Goal: Task Accomplishment & Management: Use online tool/utility

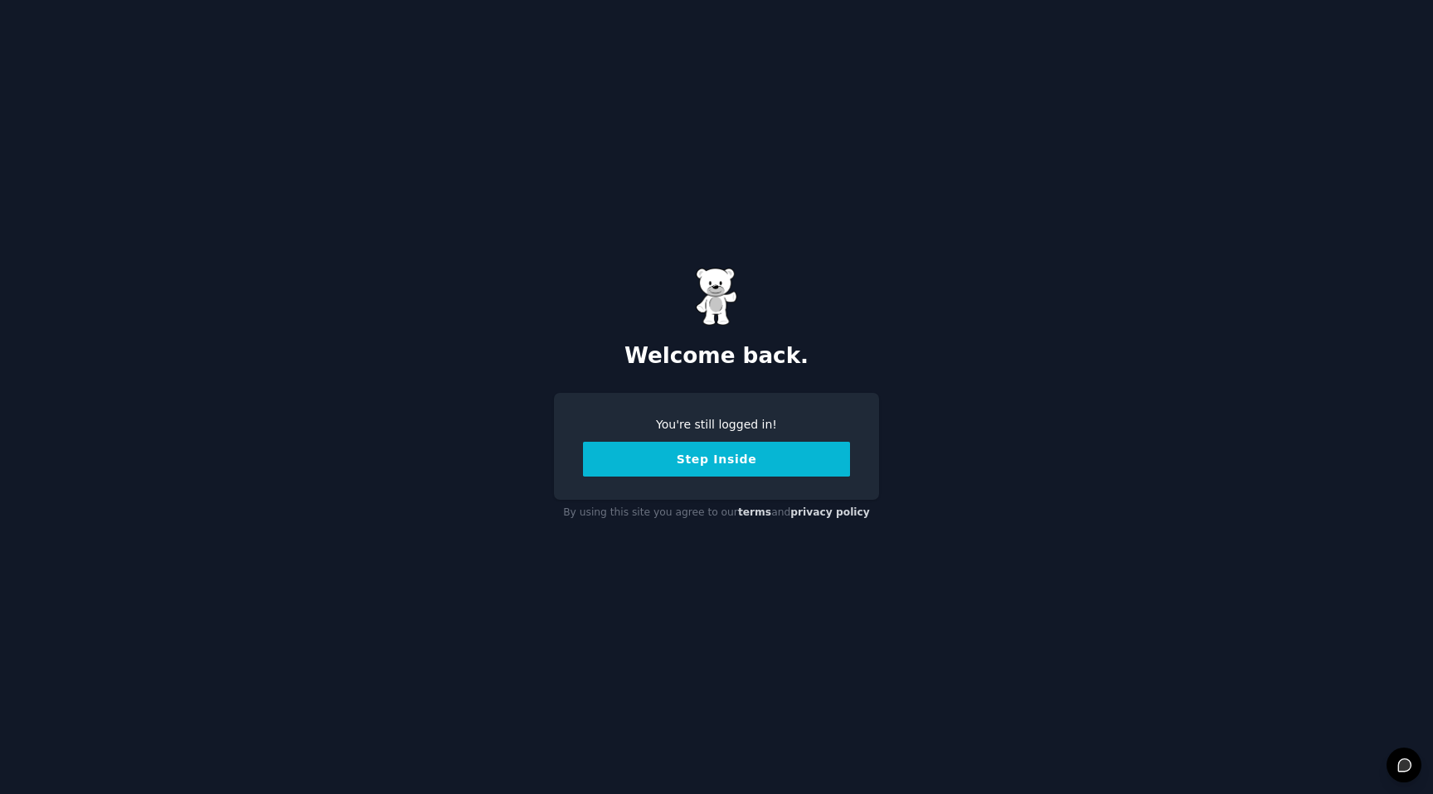
click at [731, 463] on button "Step Inside" at bounding box center [716, 459] width 267 height 35
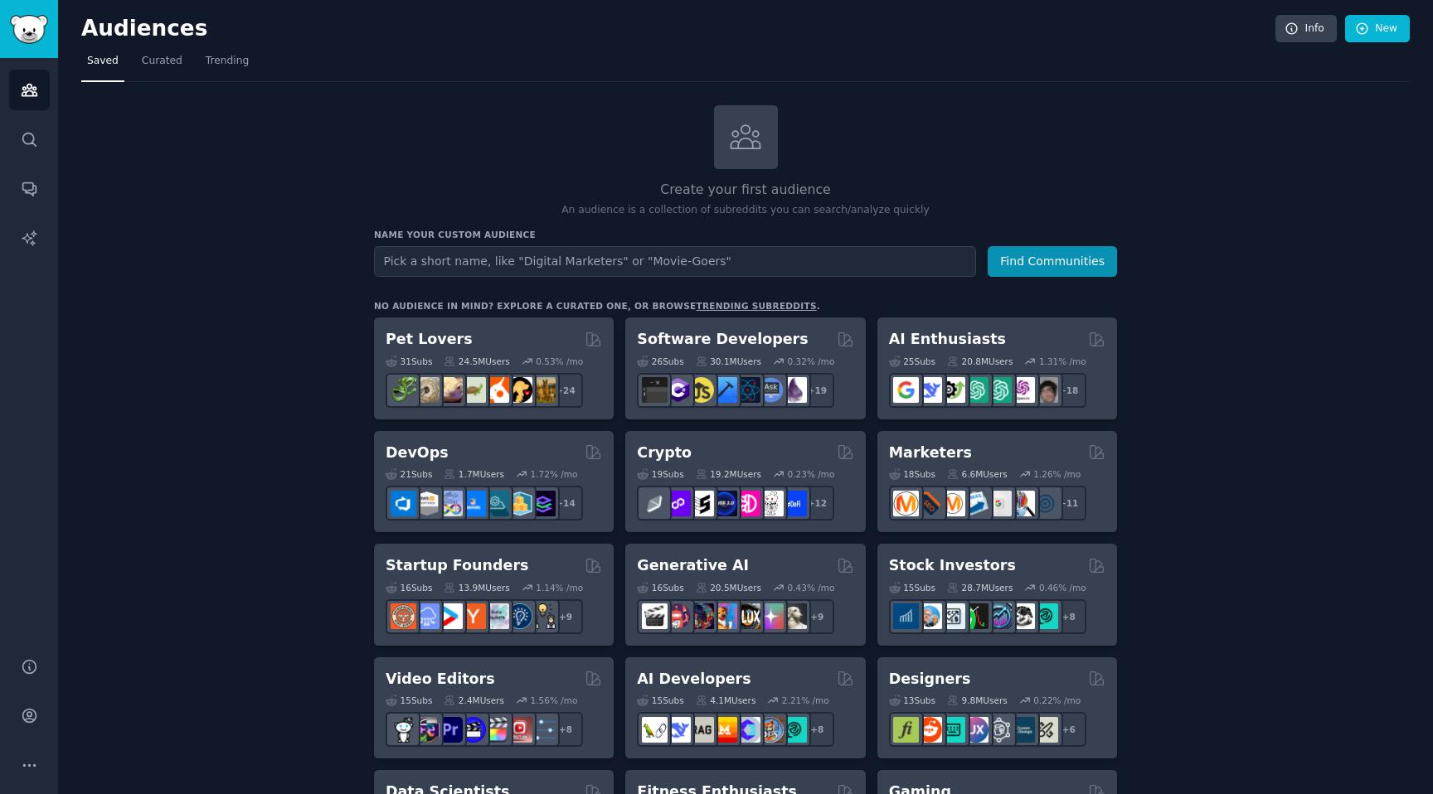
click at [147, 61] on span "Curated" at bounding box center [162, 61] width 41 height 15
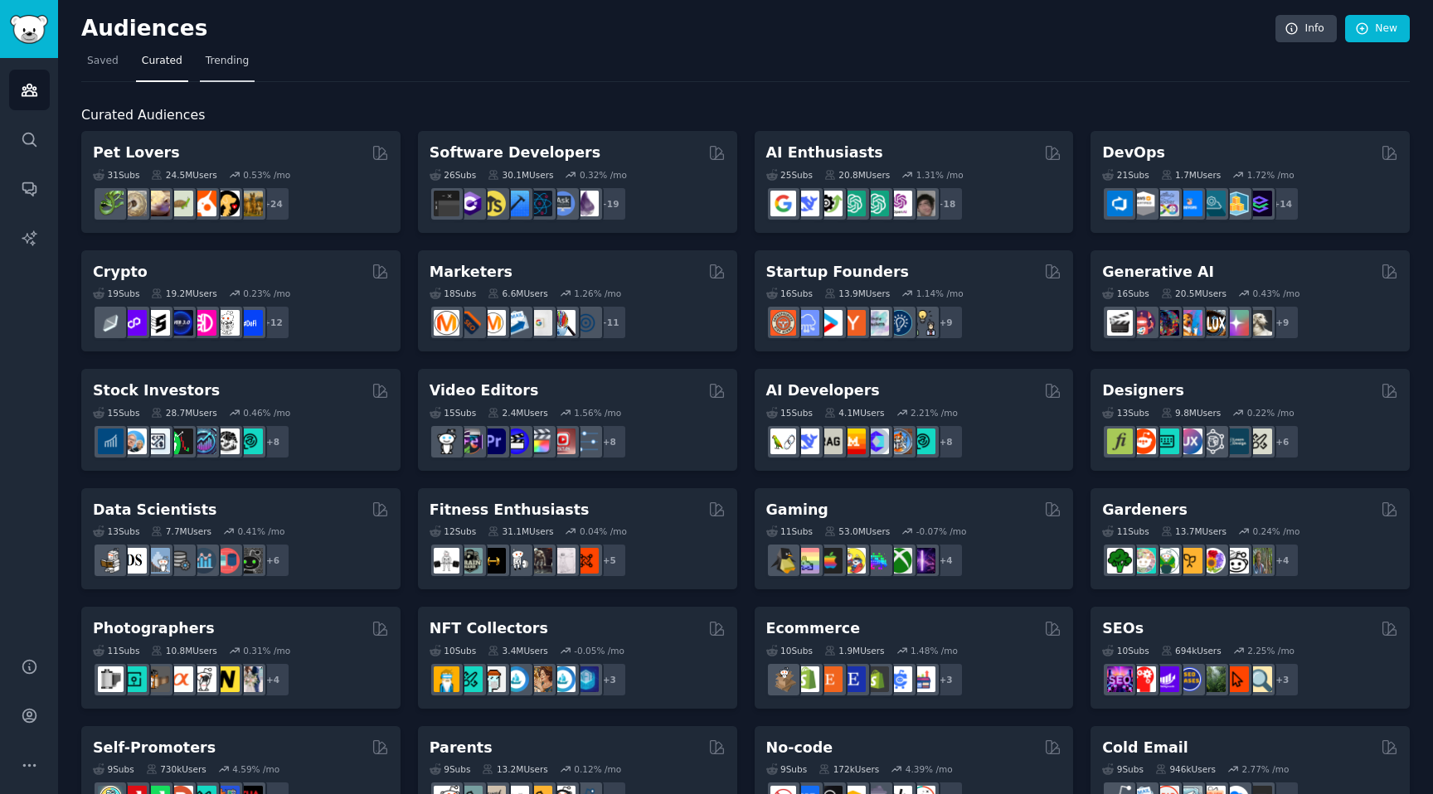
click at [221, 61] on span "Trending" at bounding box center [227, 61] width 43 height 15
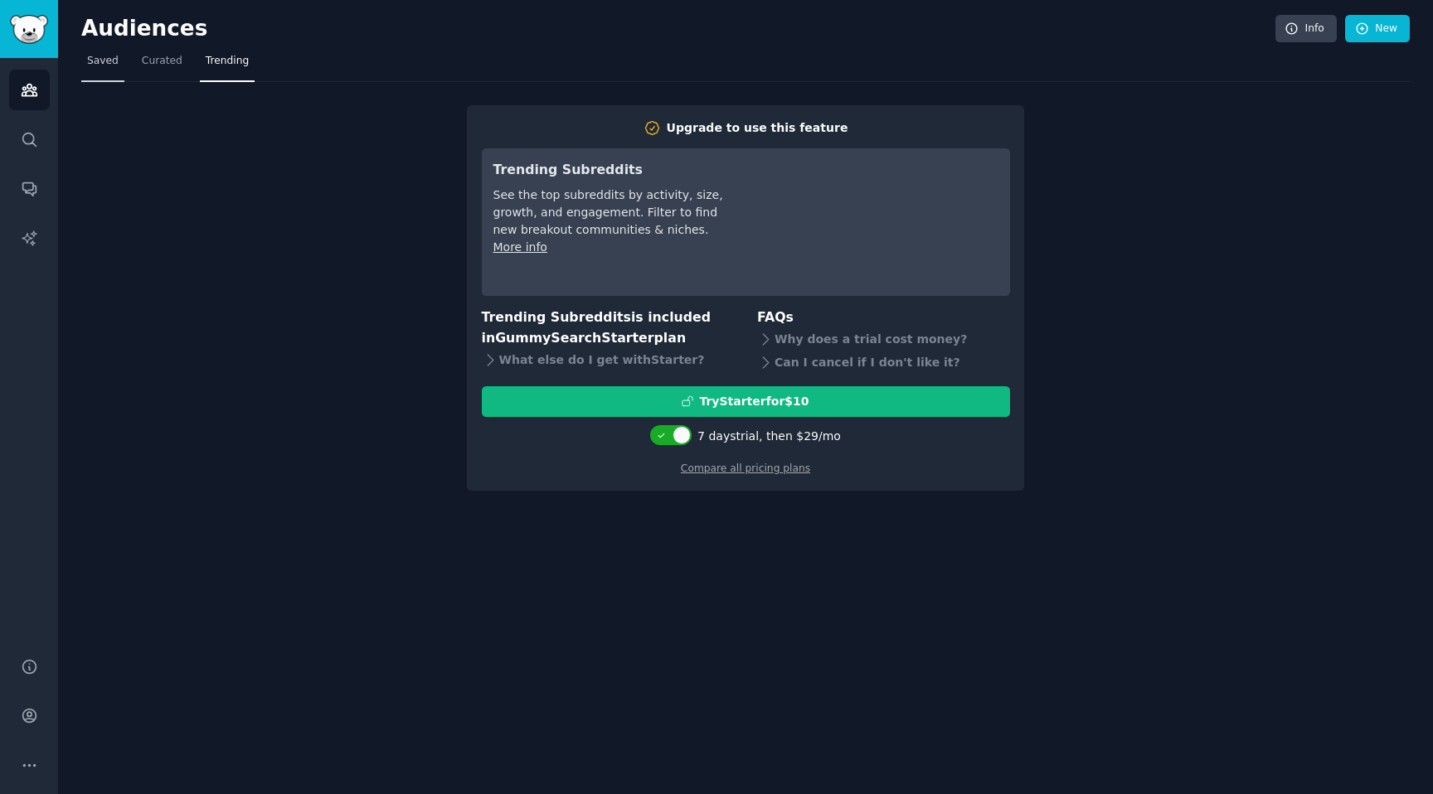
click at [102, 61] on span "Saved" at bounding box center [103, 61] width 32 height 15
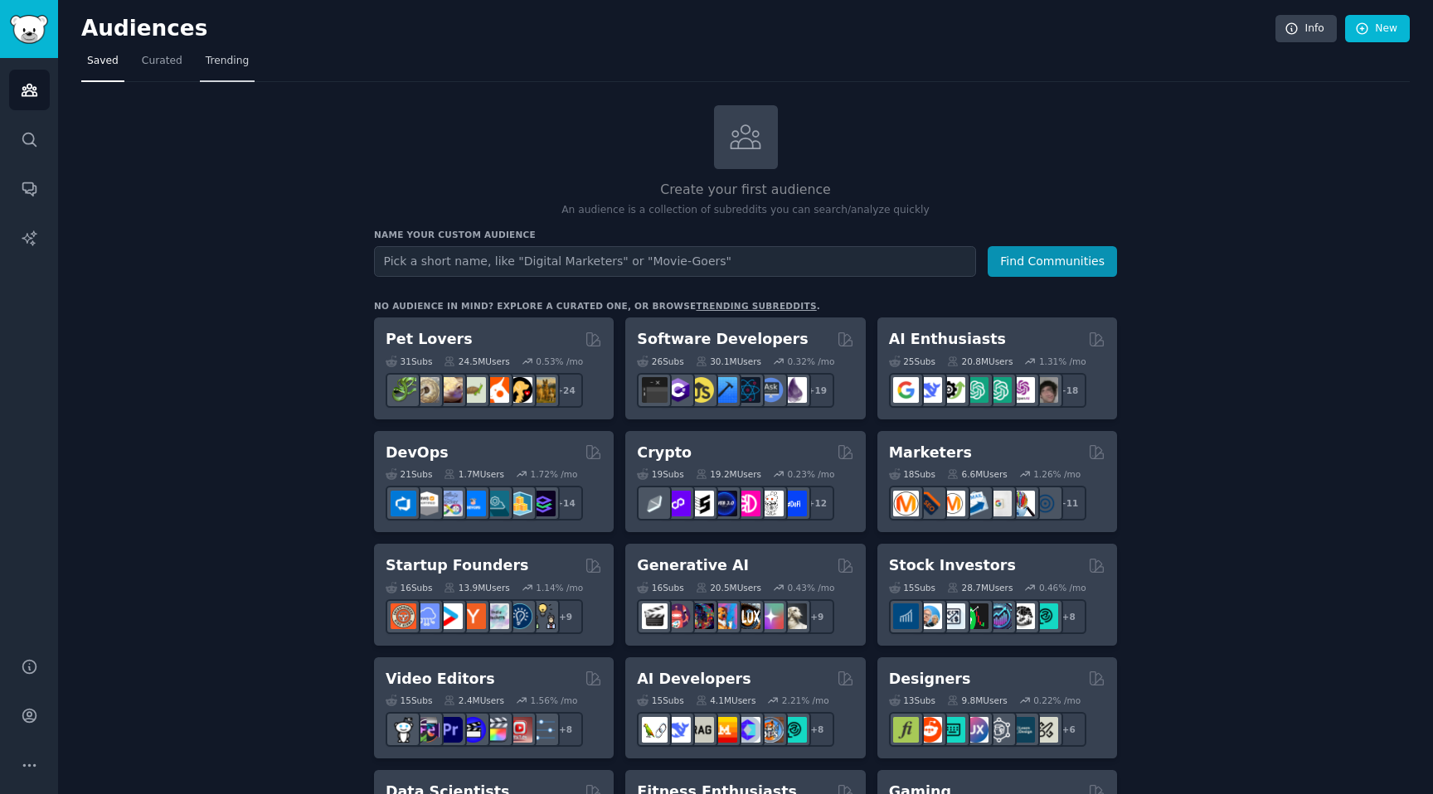
click at [228, 55] on span "Trending" at bounding box center [227, 61] width 43 height 15
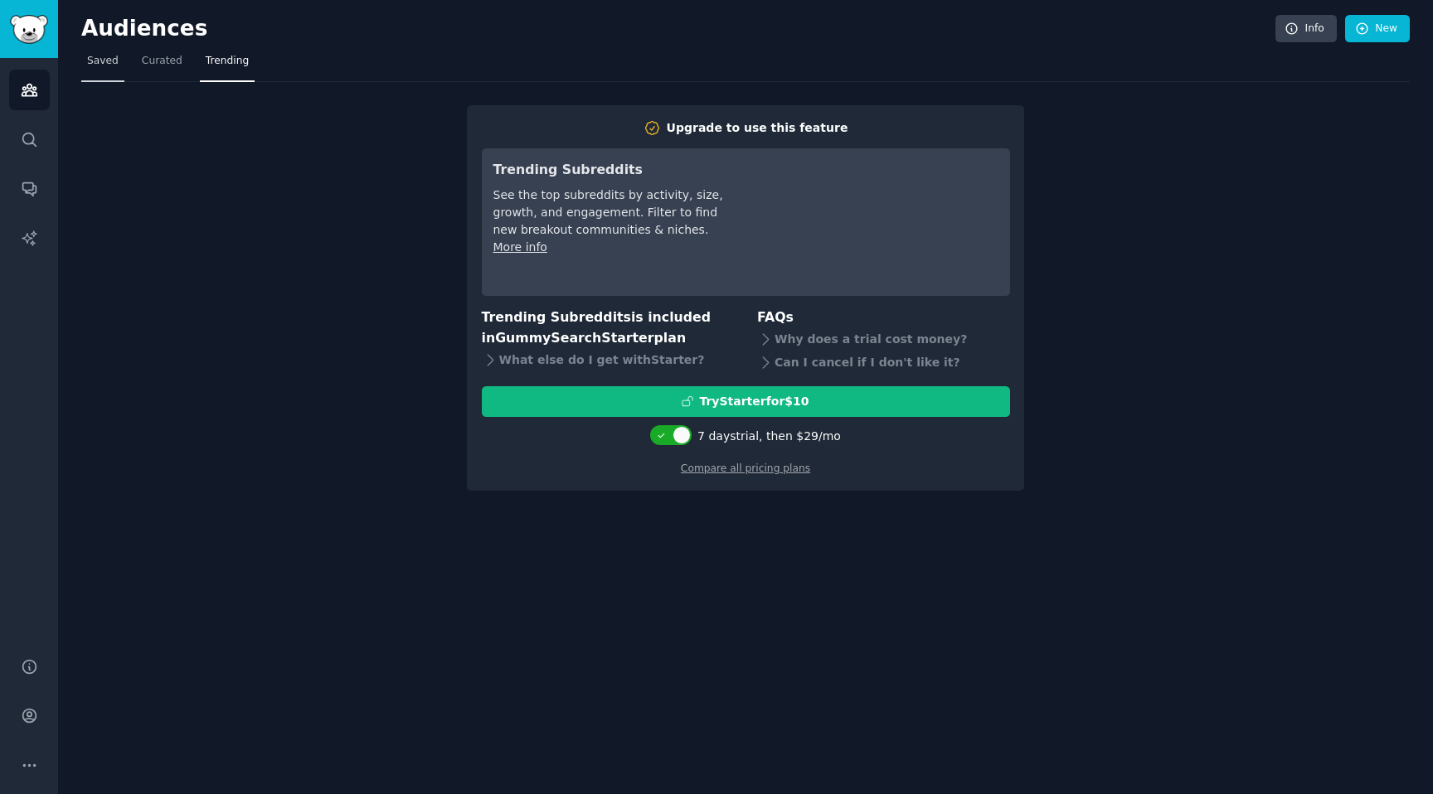
click at [93, 63] on span "Saved" at bounding box center [103, 61] width 32 height 15
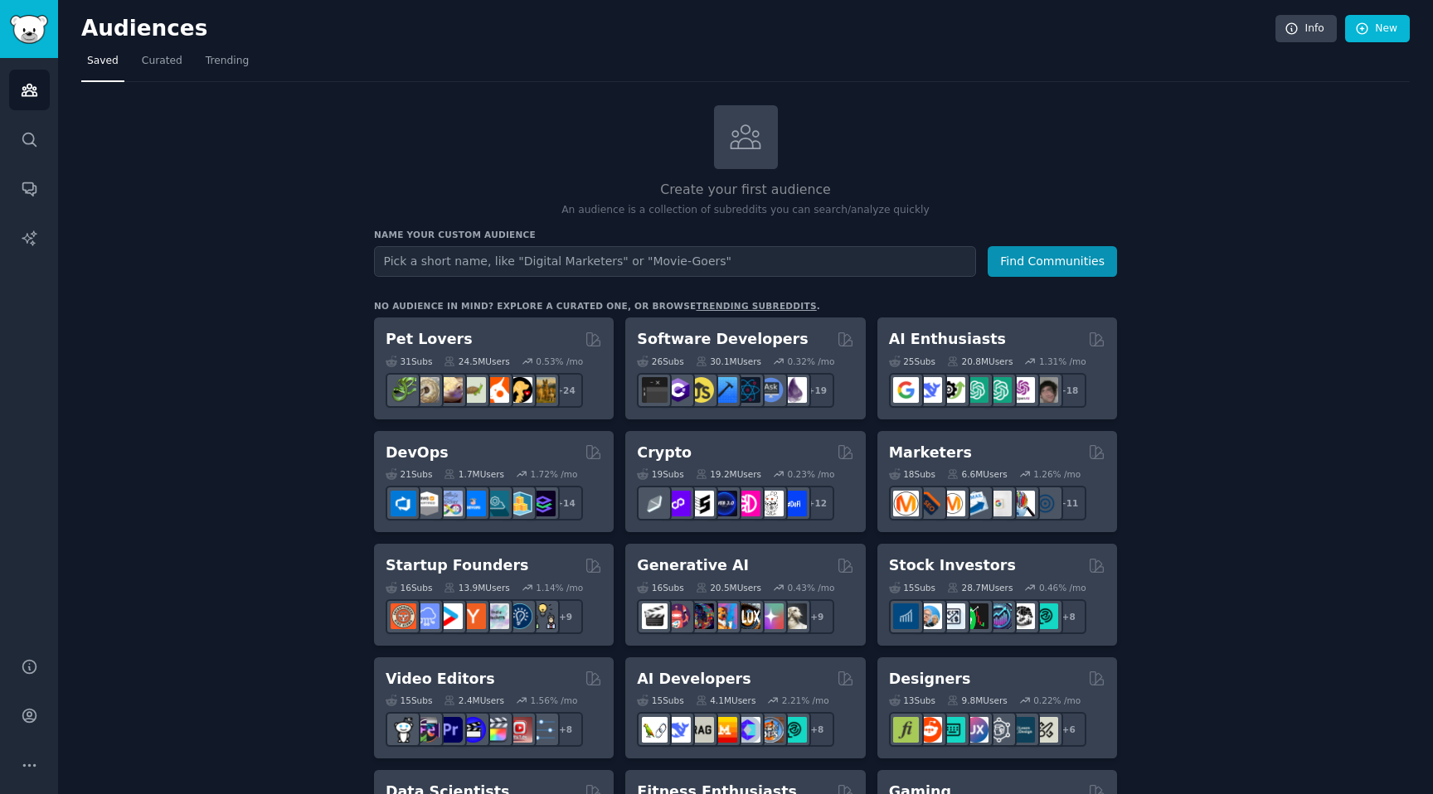
click at [473, 264] on input "text" at bounding box center [675, 261] width 602 height 31
type input "user research"
click at [987, 246] on button "Find Communities" at bounding box center [1051, 261] width 129 height 31
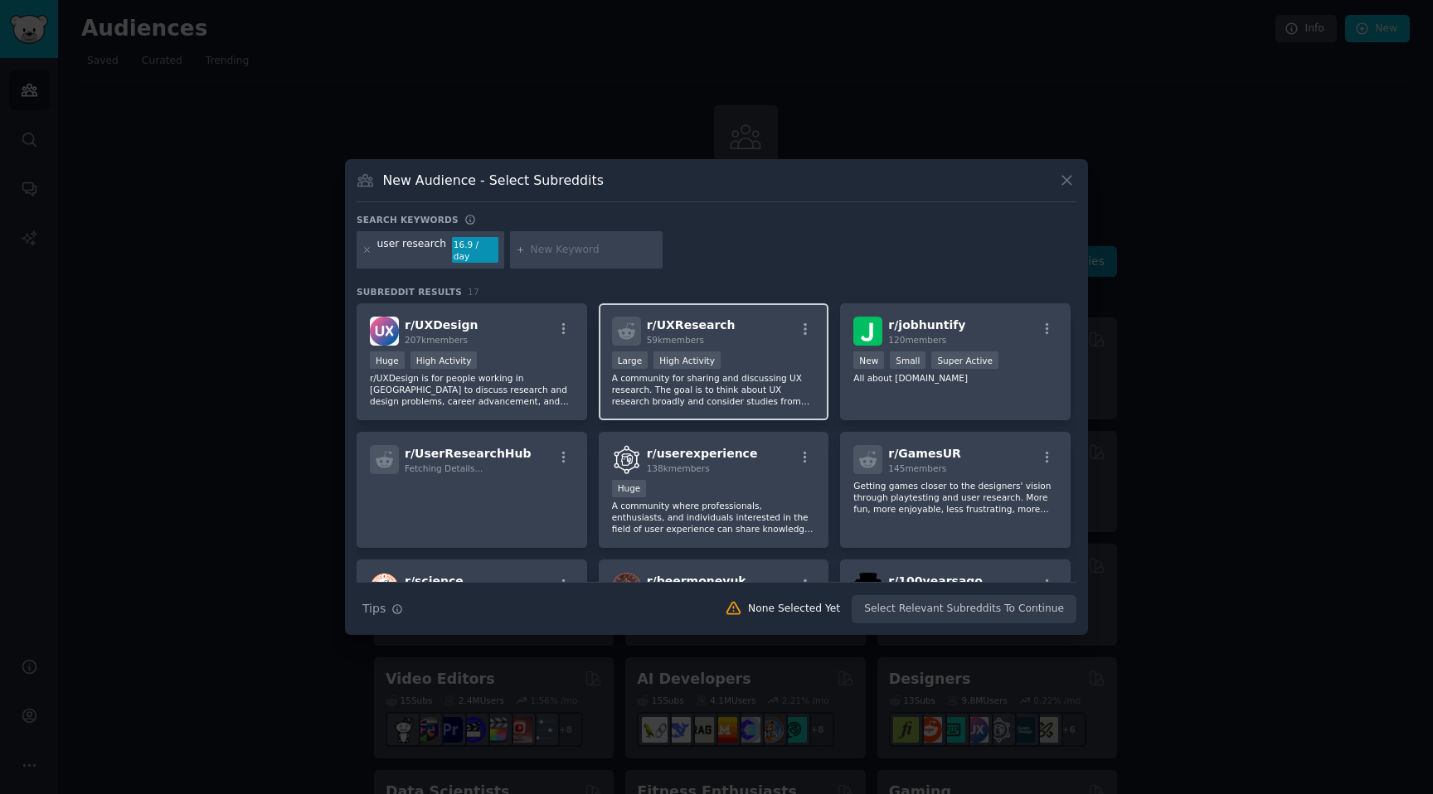
click at [739, 352] on div ">= 80th percentile for submissions / day Large High Activity" at bounding box center [714, 362] width 204 height 21
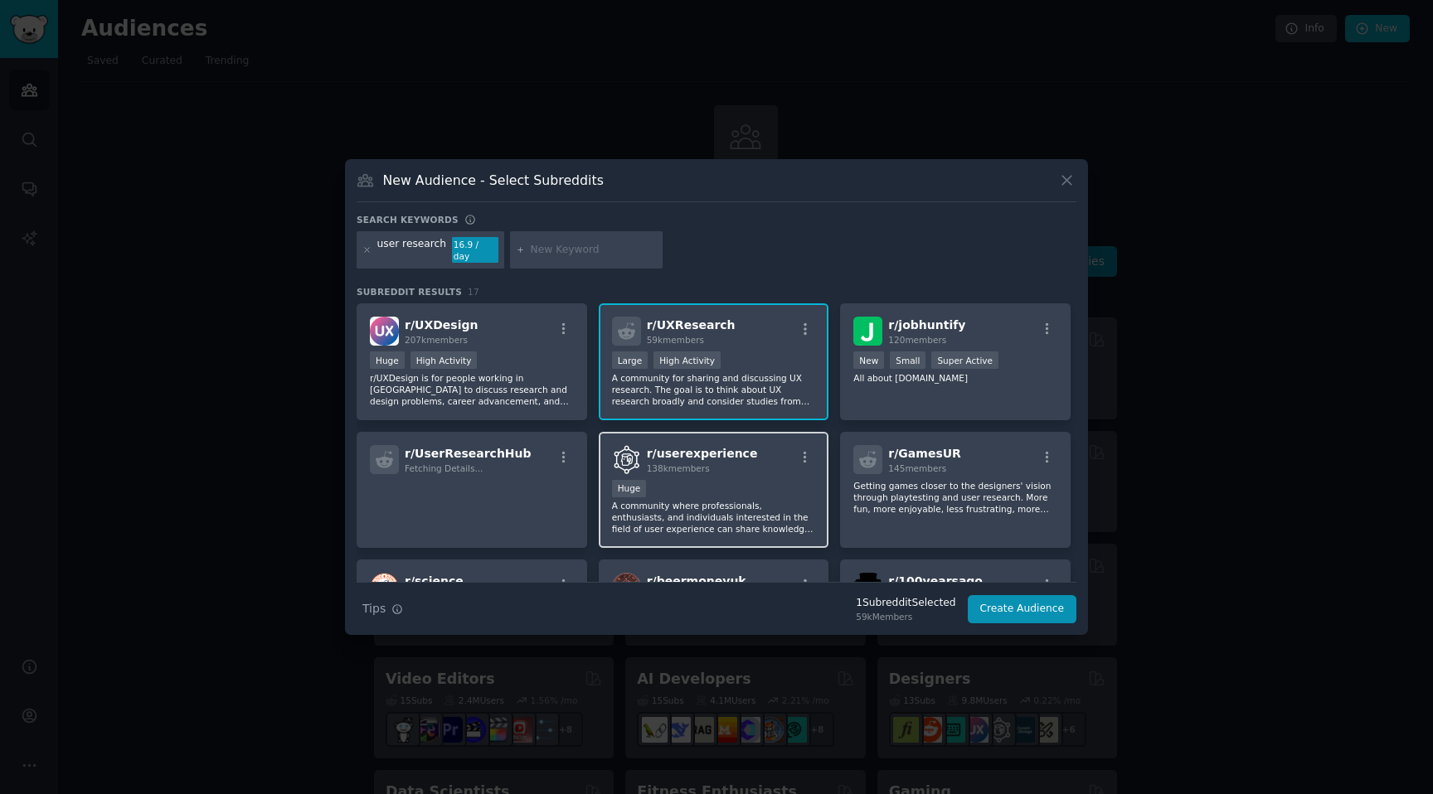
click at [719, 481] on div "Huge" at bounding box center [714, 490] width 204 height 21
click at [575, 250] on input "text" at bounding box center [594, 250] width 126 height 15
type input "market research"
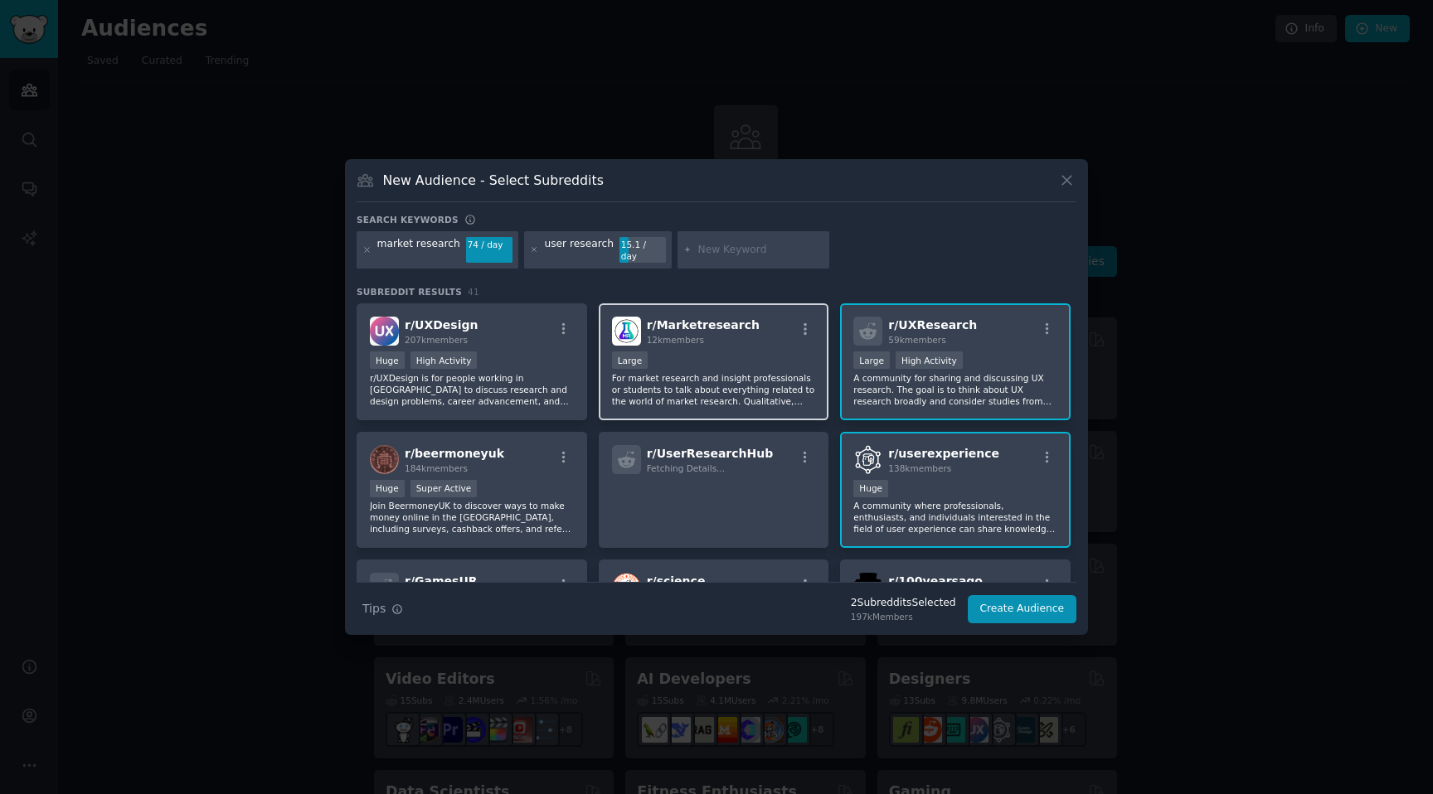
click at [702, 363] on div "Large" at bounding box center [714, 362] width 204 height 21
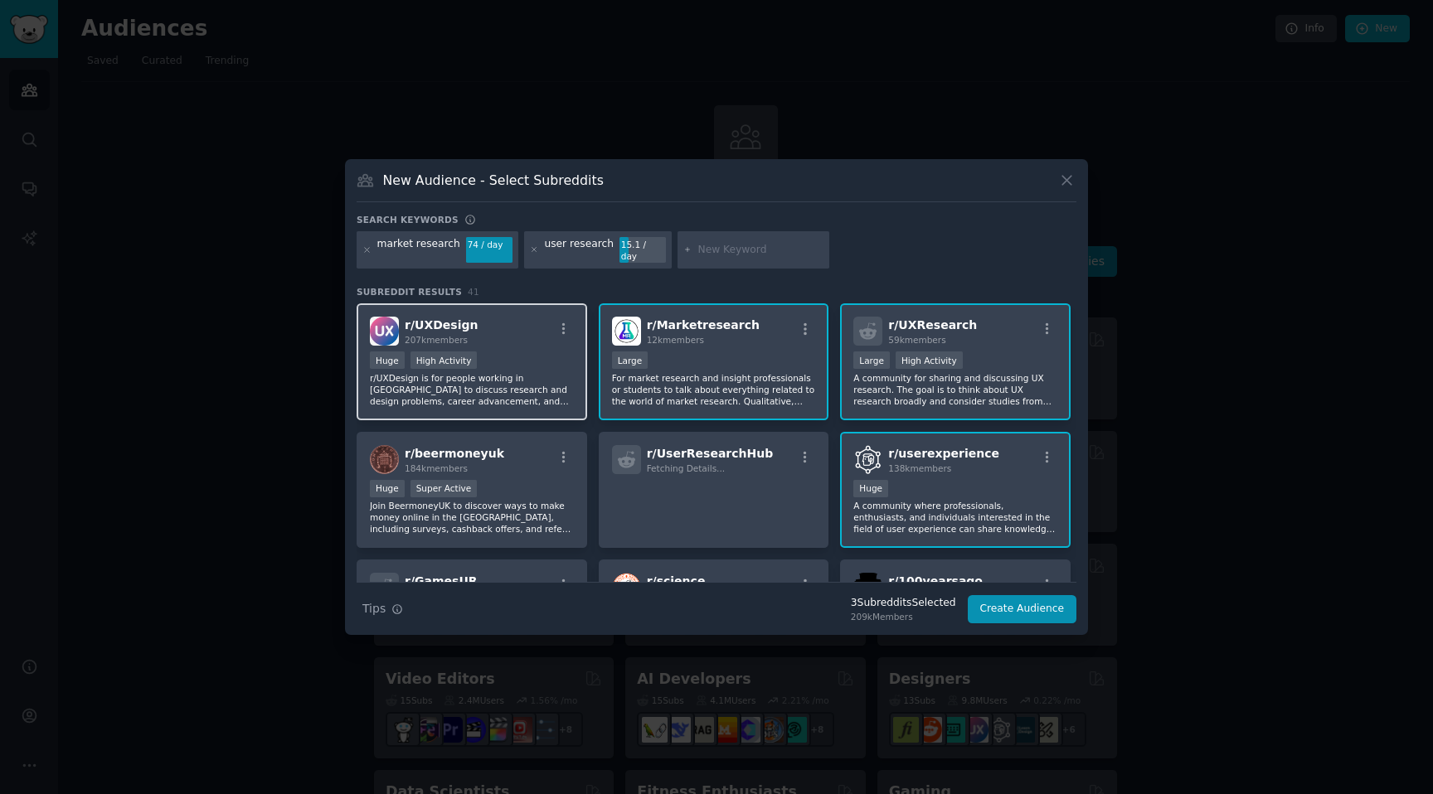
click at [481, 358] on div ">= 80th percentile for submissions / day Huge High Activity" at bounding box center [472, 362] width 204 height 21
click at [698, 250] on input "text" at bounding box center [760, 250] width 126 height 15
type input "s"
click at [1021, 604] on button "Create Audience" at bounding box center [1021, 609] width 109 height 28
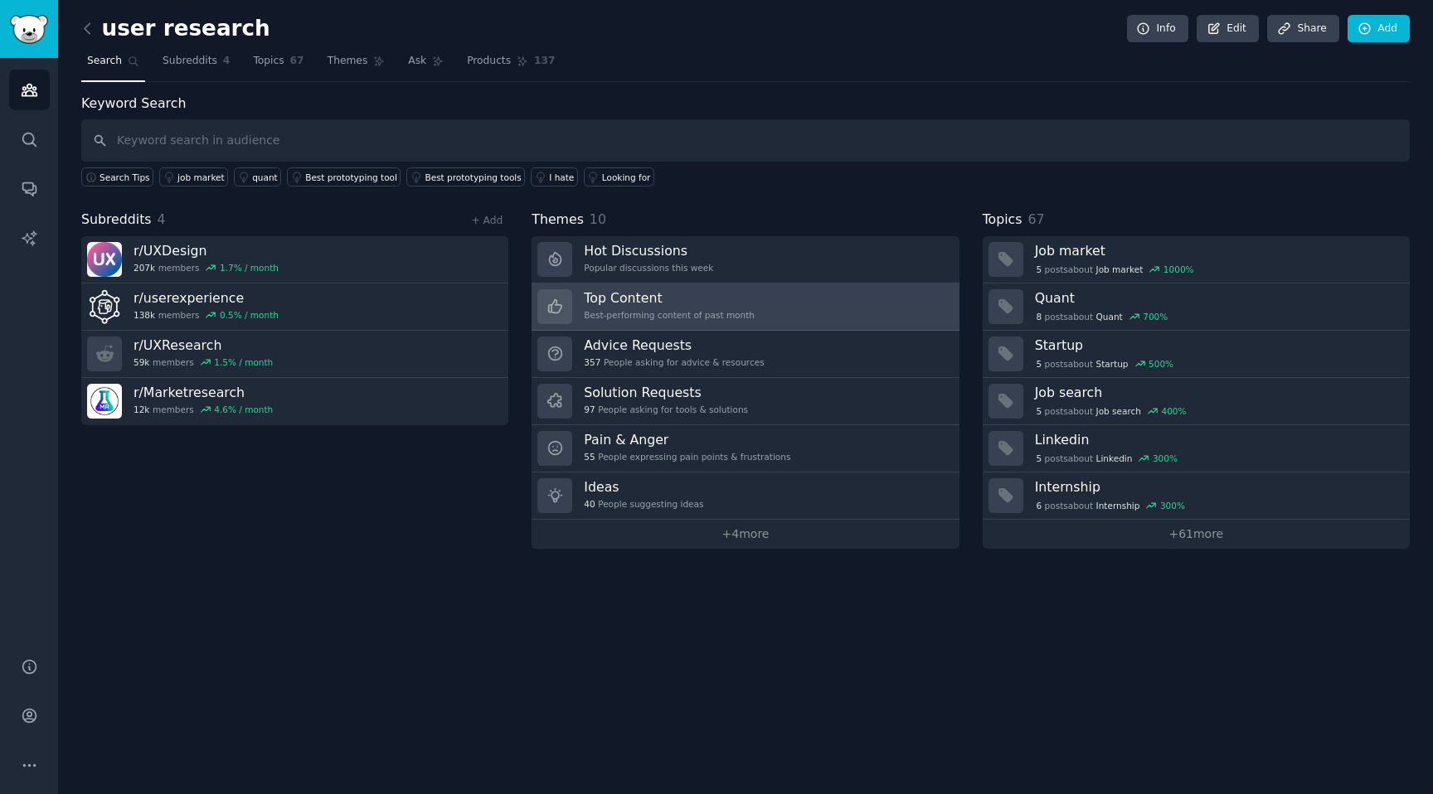
click at [822, 314] on link "Top Content Best-performing content of past month" at bounding box center [744, 307] width 427 height 47
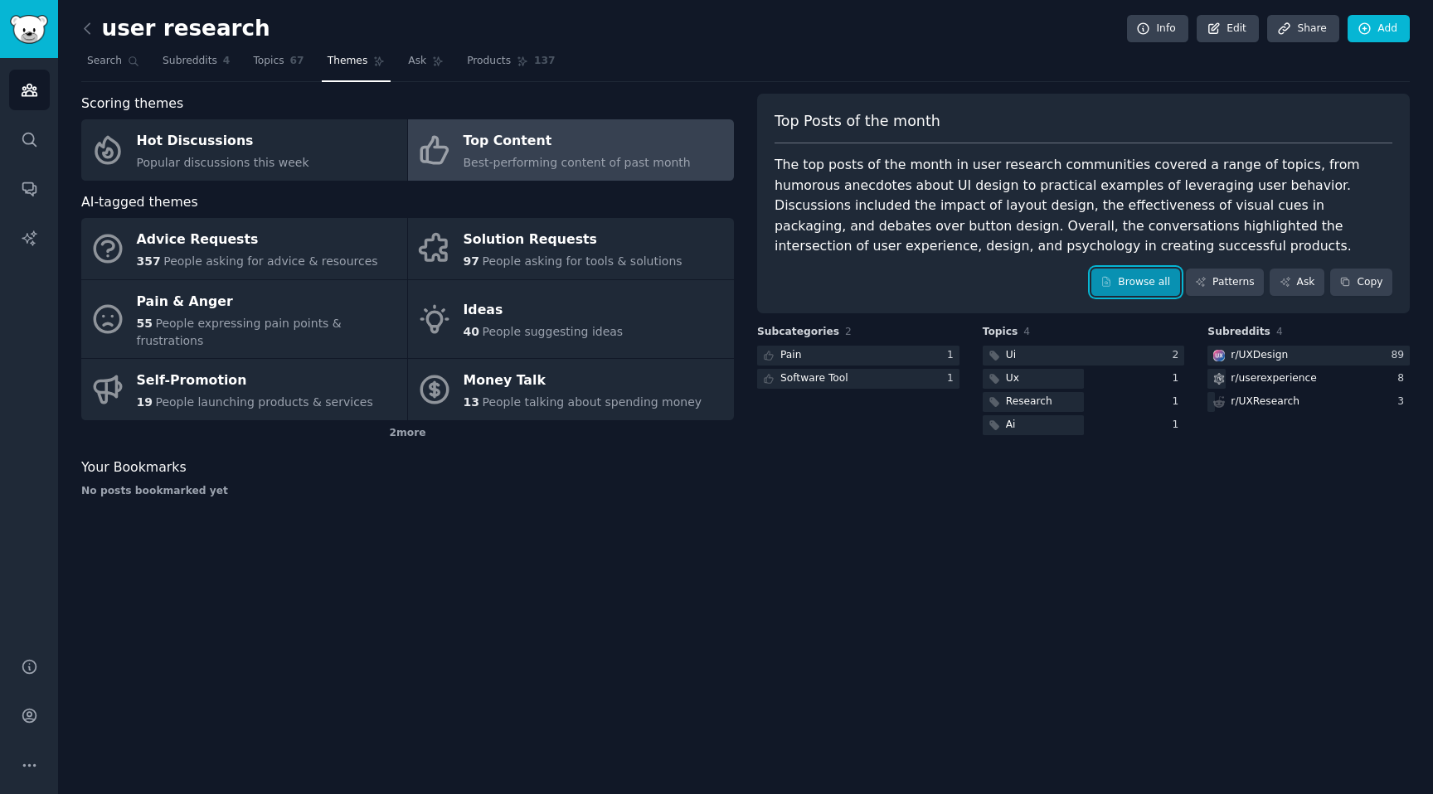
click at [1148, 282] on link "Browse all" at bounding box center [1135, 283] width 89 height 28
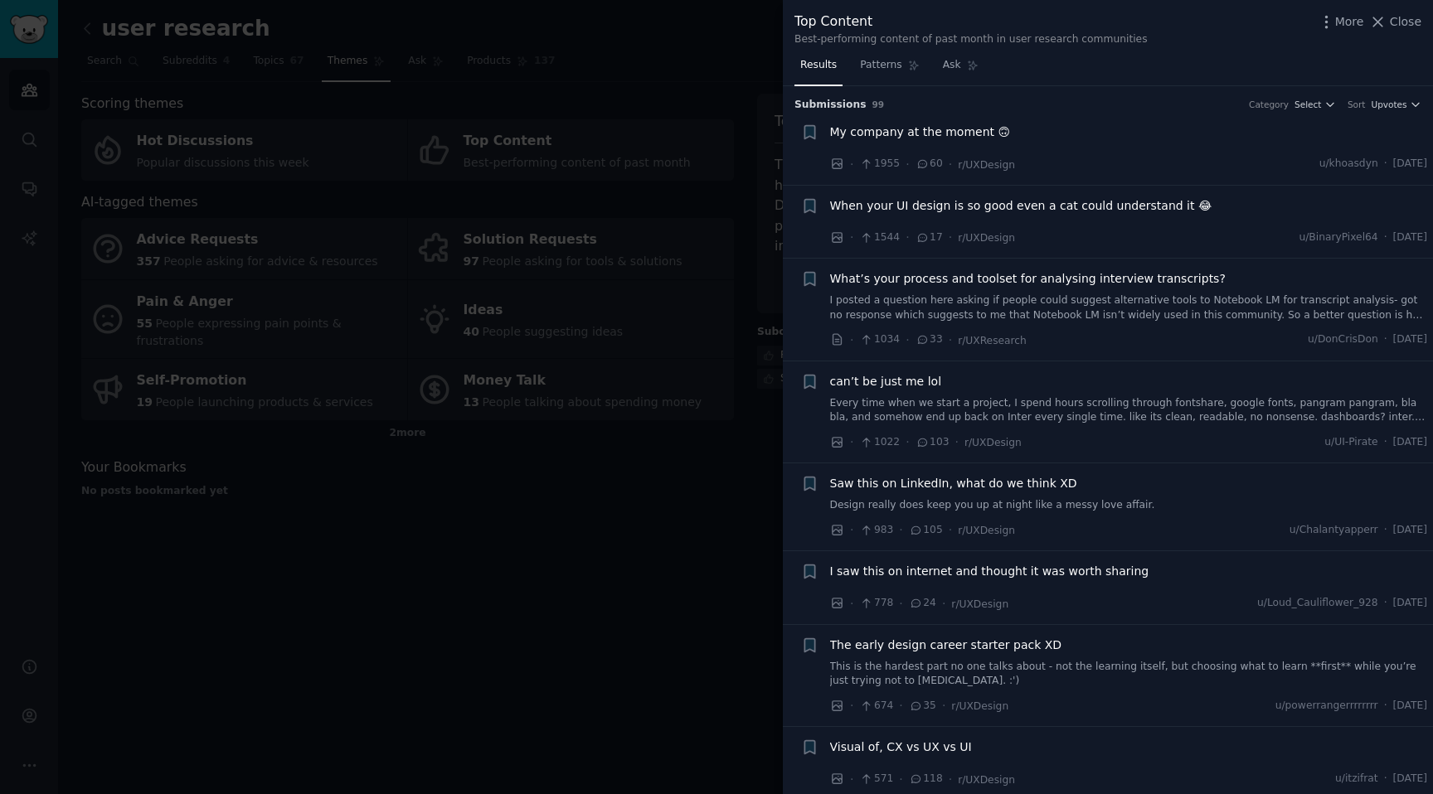
click at [1014, 274] on span "What’s your process and toolset for analysing interview transcripts?" at bounding box center [1027, 278] width 395 height 17
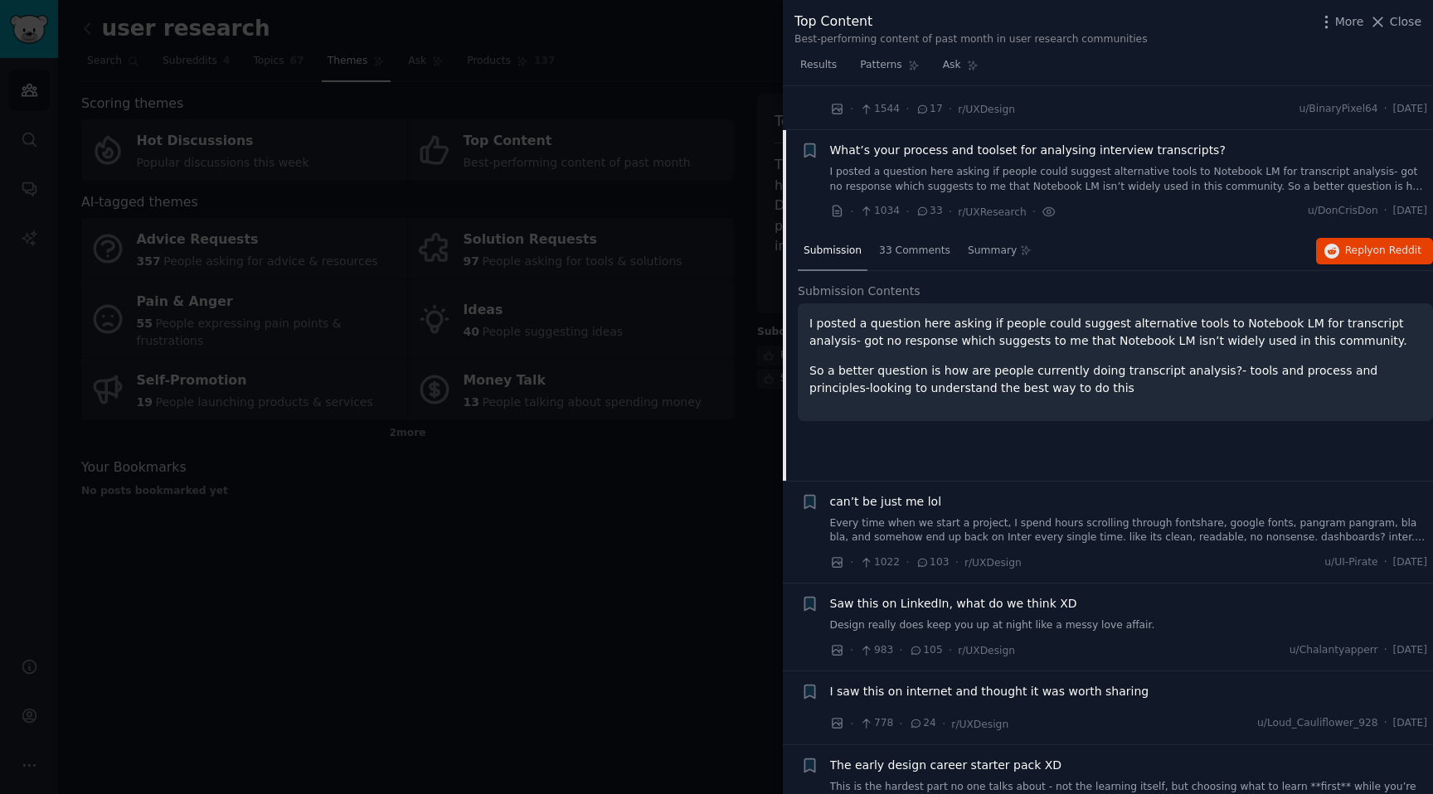
scroll to position [129, 0]
click at [1379, 251] on span "on Reddit" at bounding box center [1397, 250] width 48 height 12
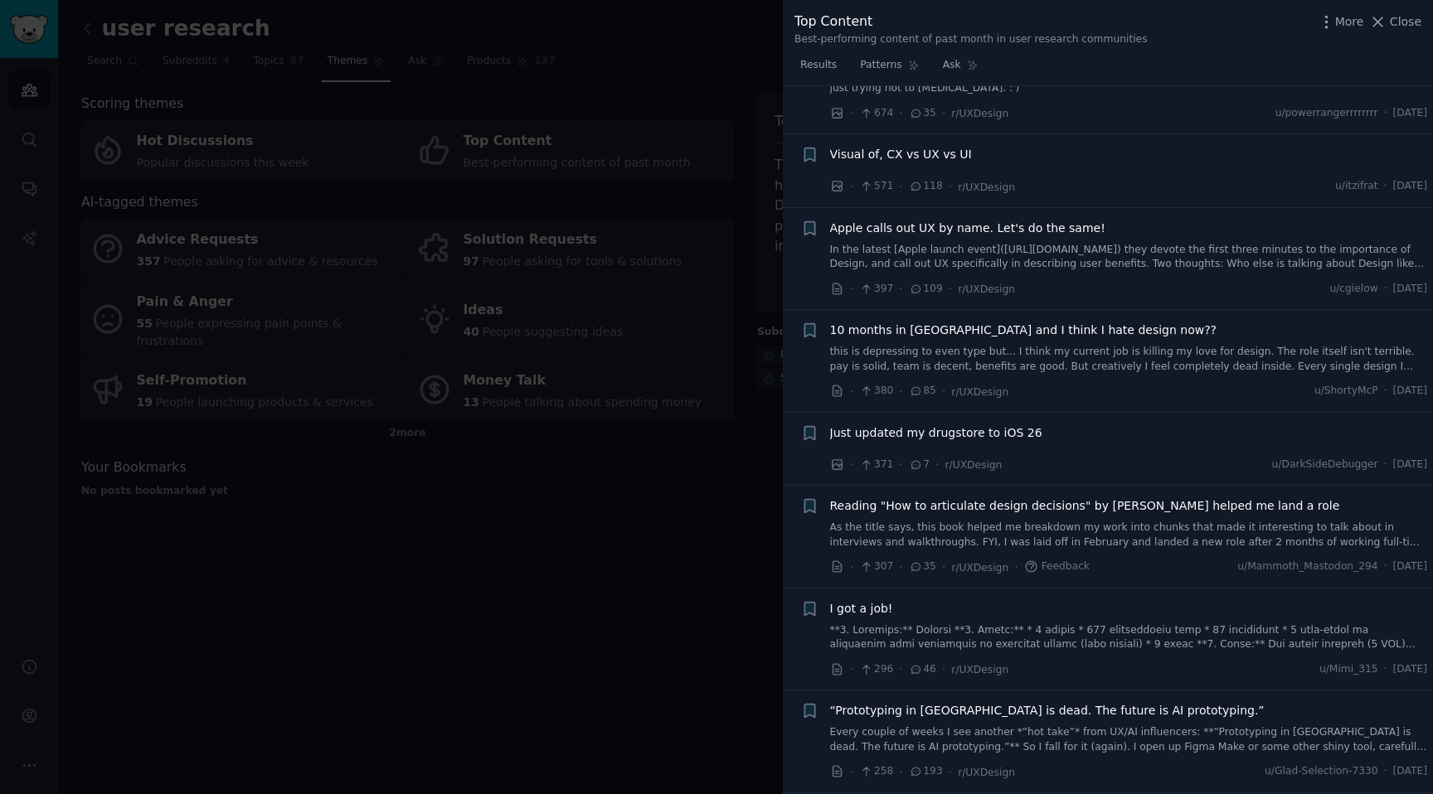
scroll to position [844, 0]
click at [550, 620] on div at bounding box center [716, 397] width 1433 height 794
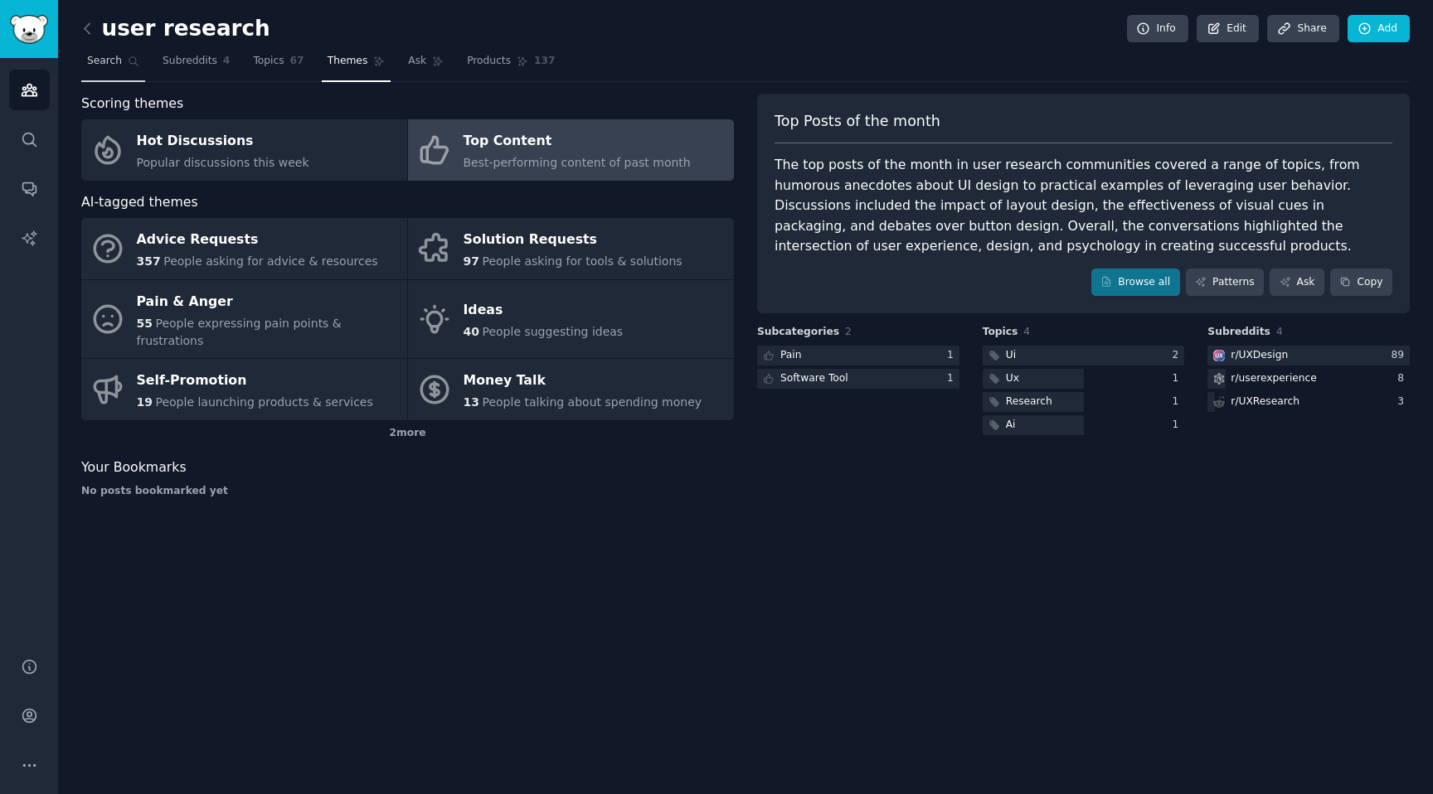
click at [97, 60] on span "Search" at bounding box center [104, 61] width 35 height 15
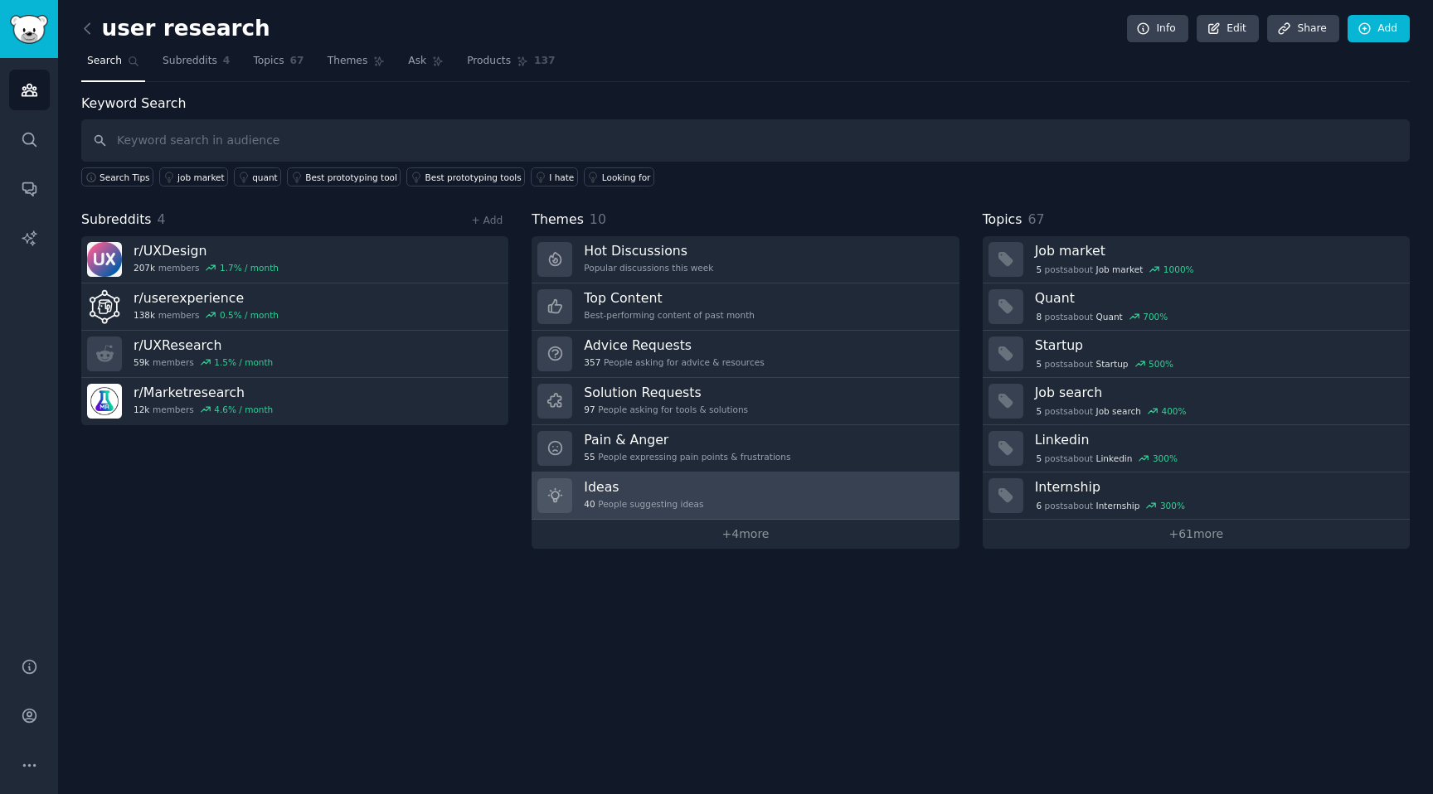
click at [722, 495] on link "Ideas 40 People suggesting ideas" at bounding box center [744, 496] width 427 height 47
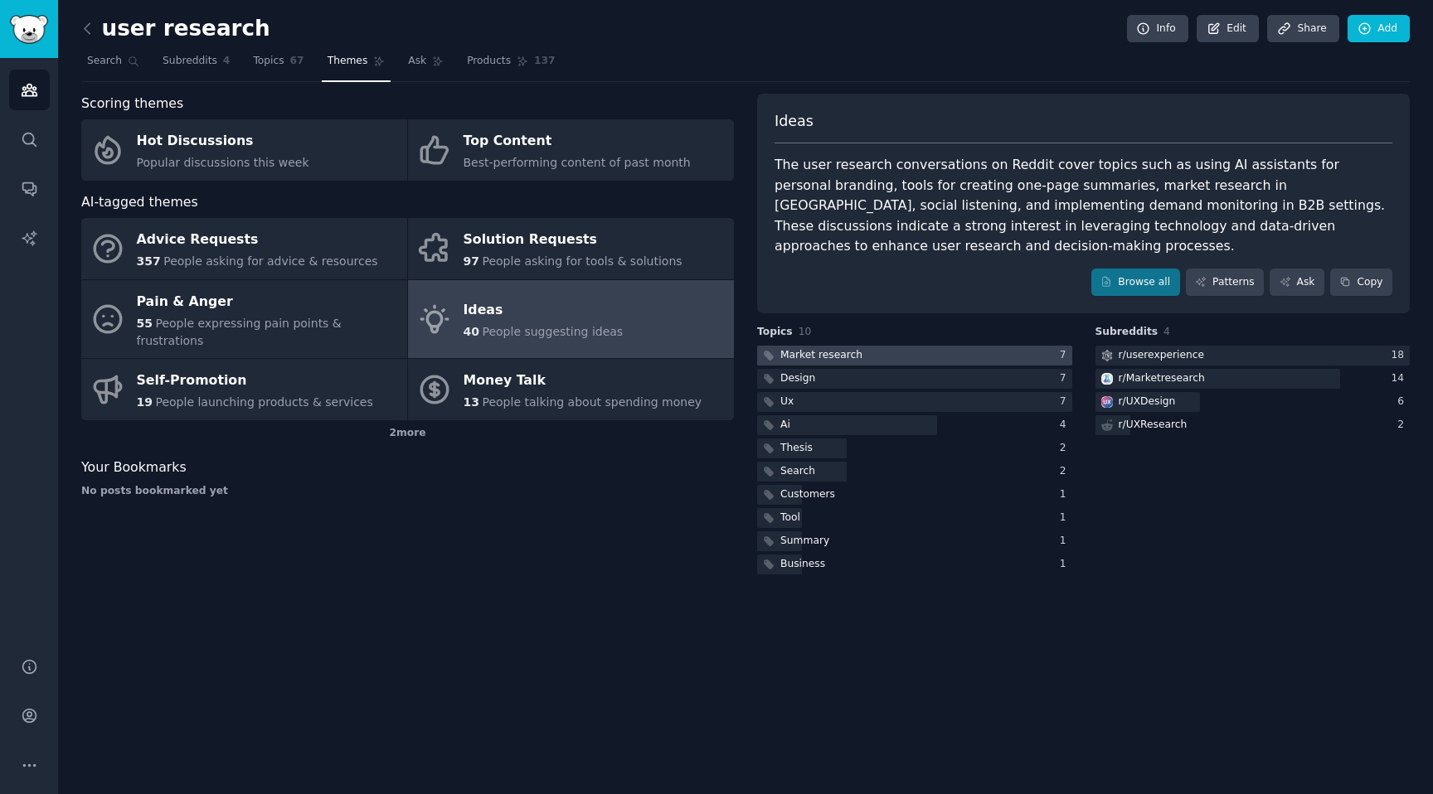
click at [954, 352] on div at bounding box center [914, 356] width 315 height 21
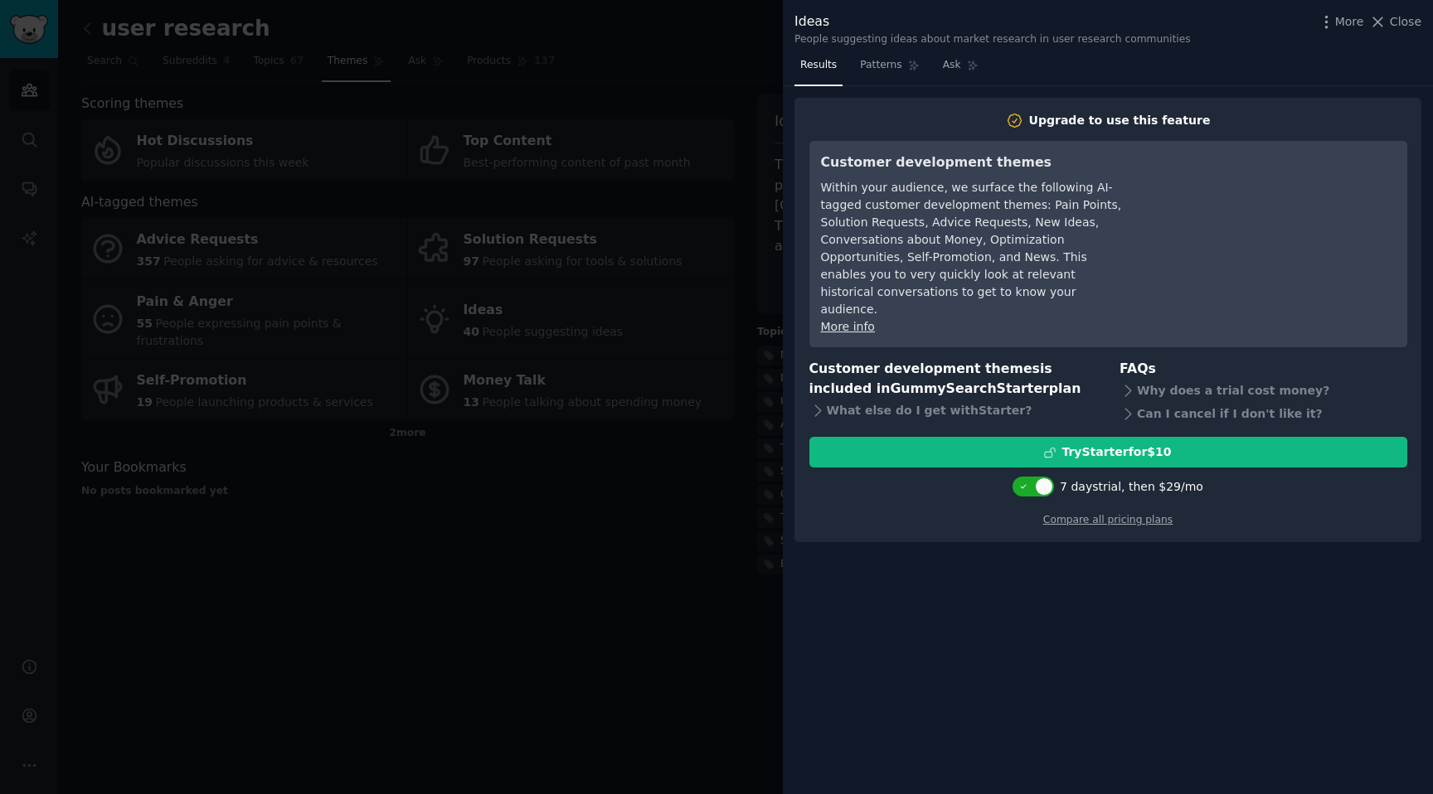
click at [1053, 643] on div "Results Patterns Ask Upgrade to use this feature Customer development themes Wi…" at bounding box center [1108, 423] width 650 height 742
click at [632, 609] on div at bounding box center [716, 397] width 1433 height 794
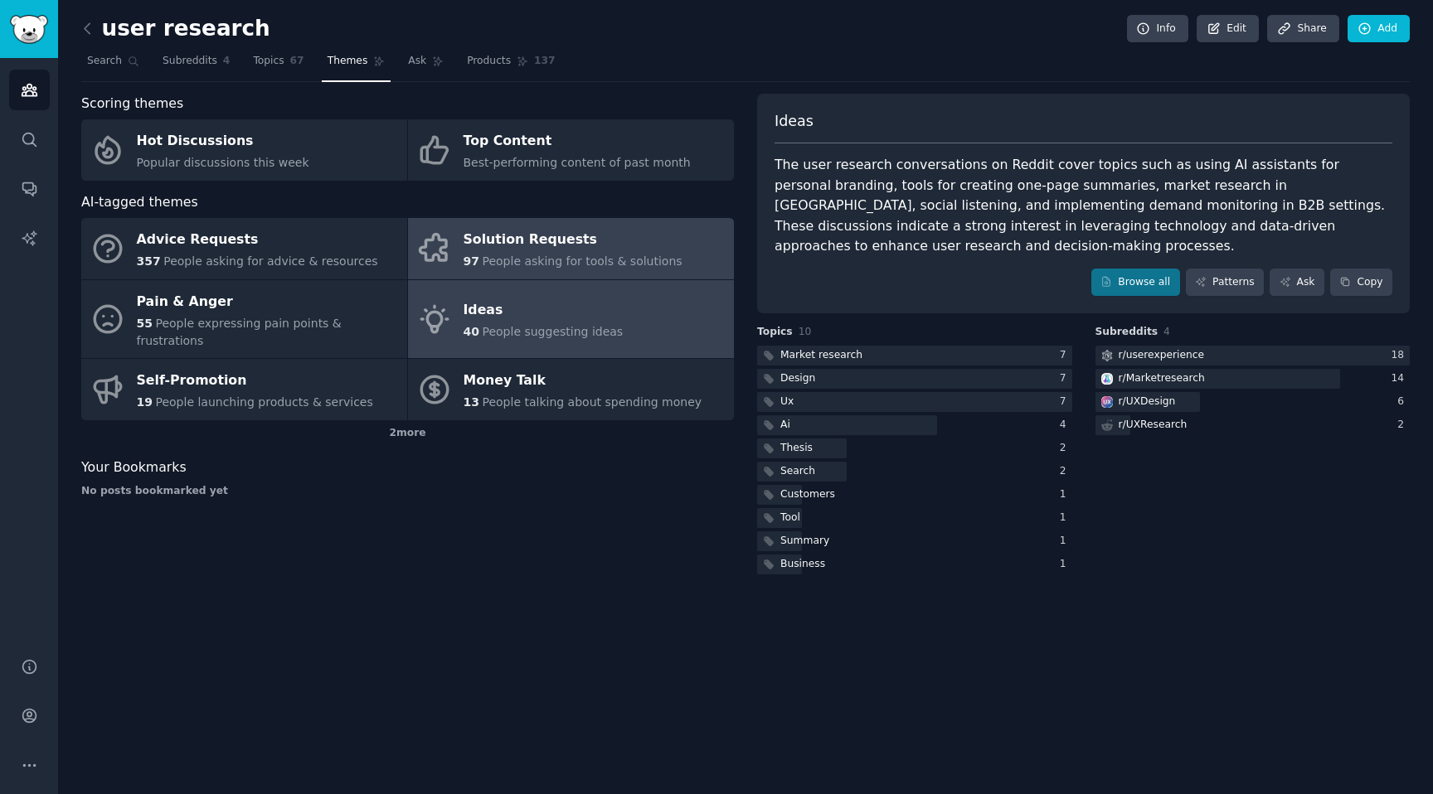
click at [604, 259] on span "People asking for tools & solutions" at bounding box center [582, 261] width 200 height 13
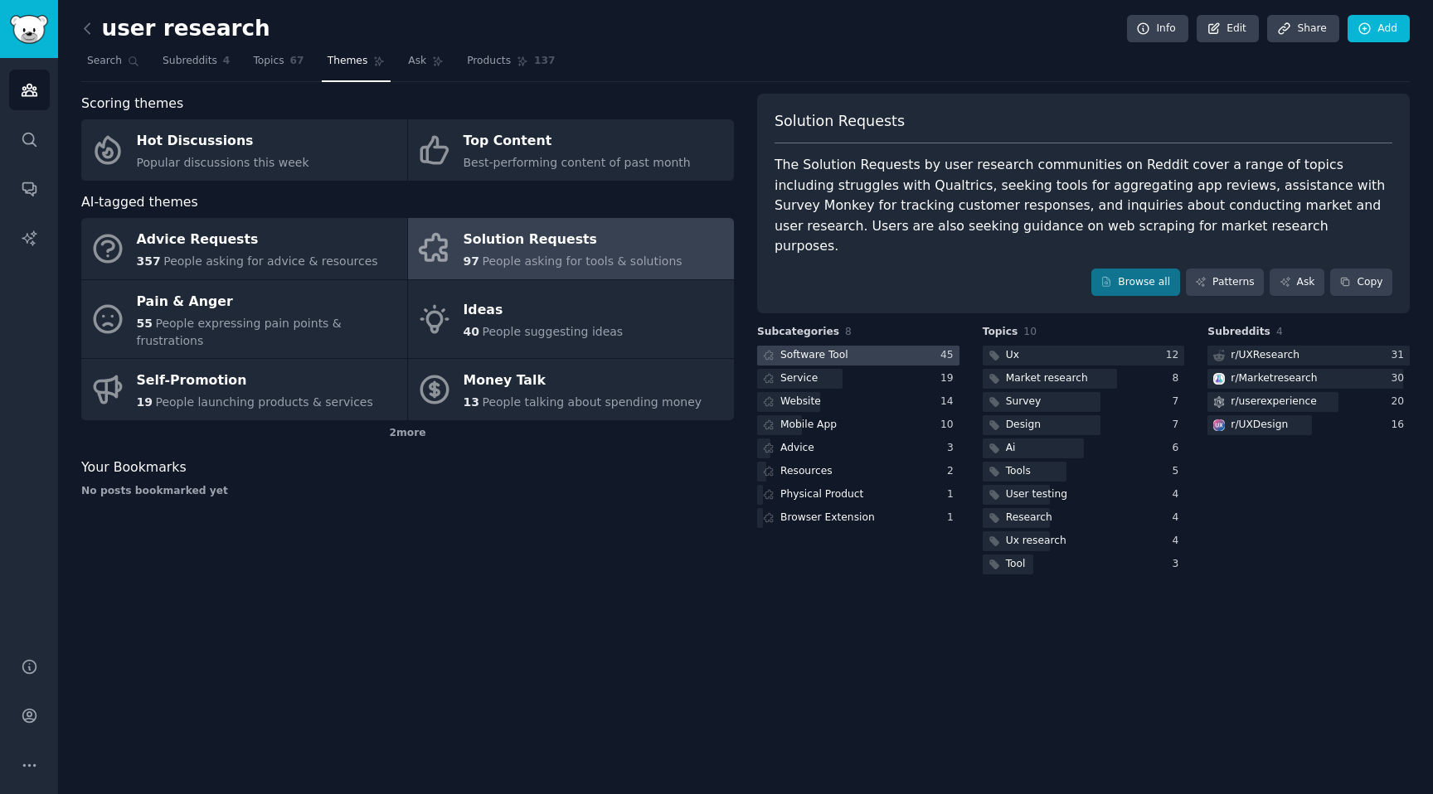
click at [912, 346] on div at bounding box center [858, 356] width 202 height 21
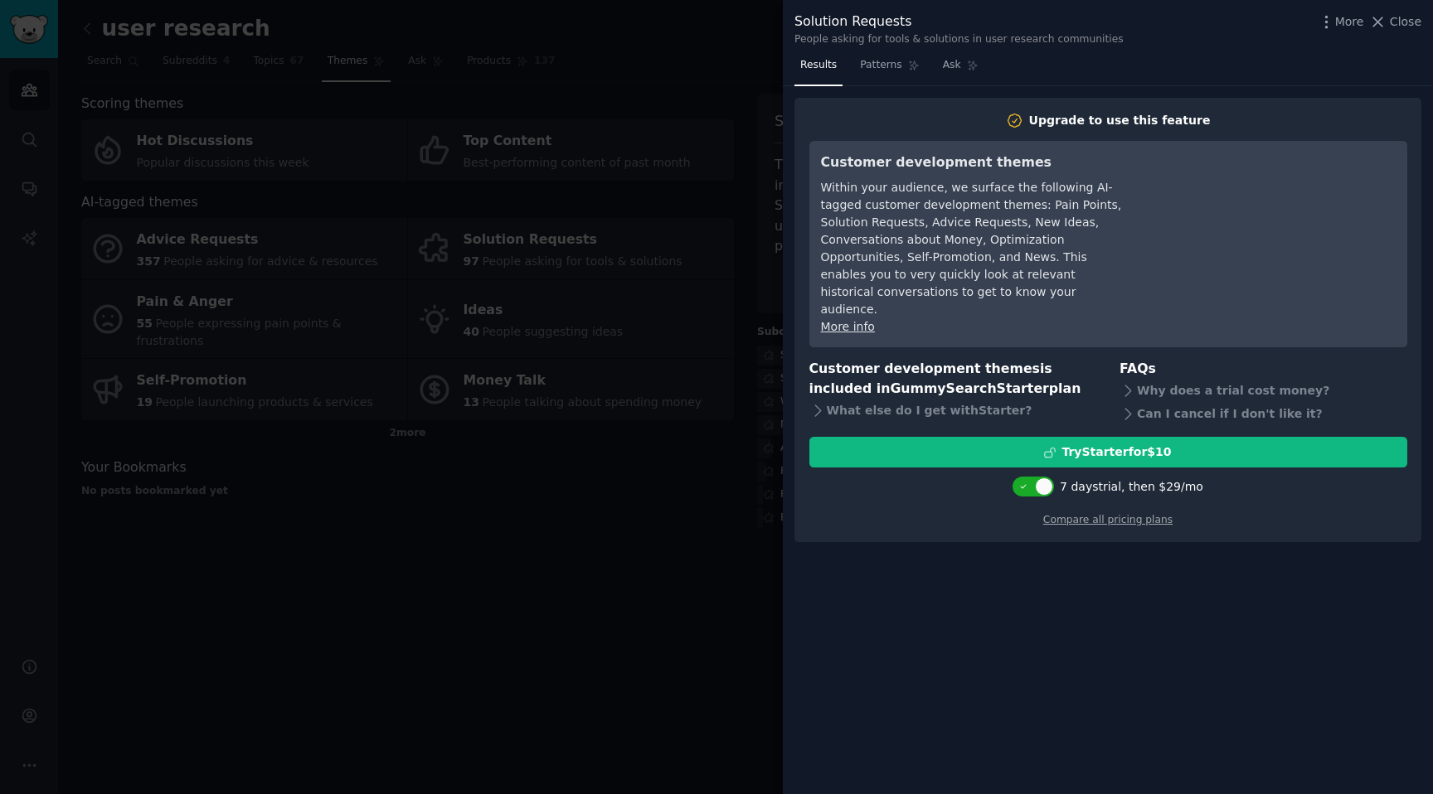
click at [647, 533] on div at bounding box center [716, 397] width 1433 height 794
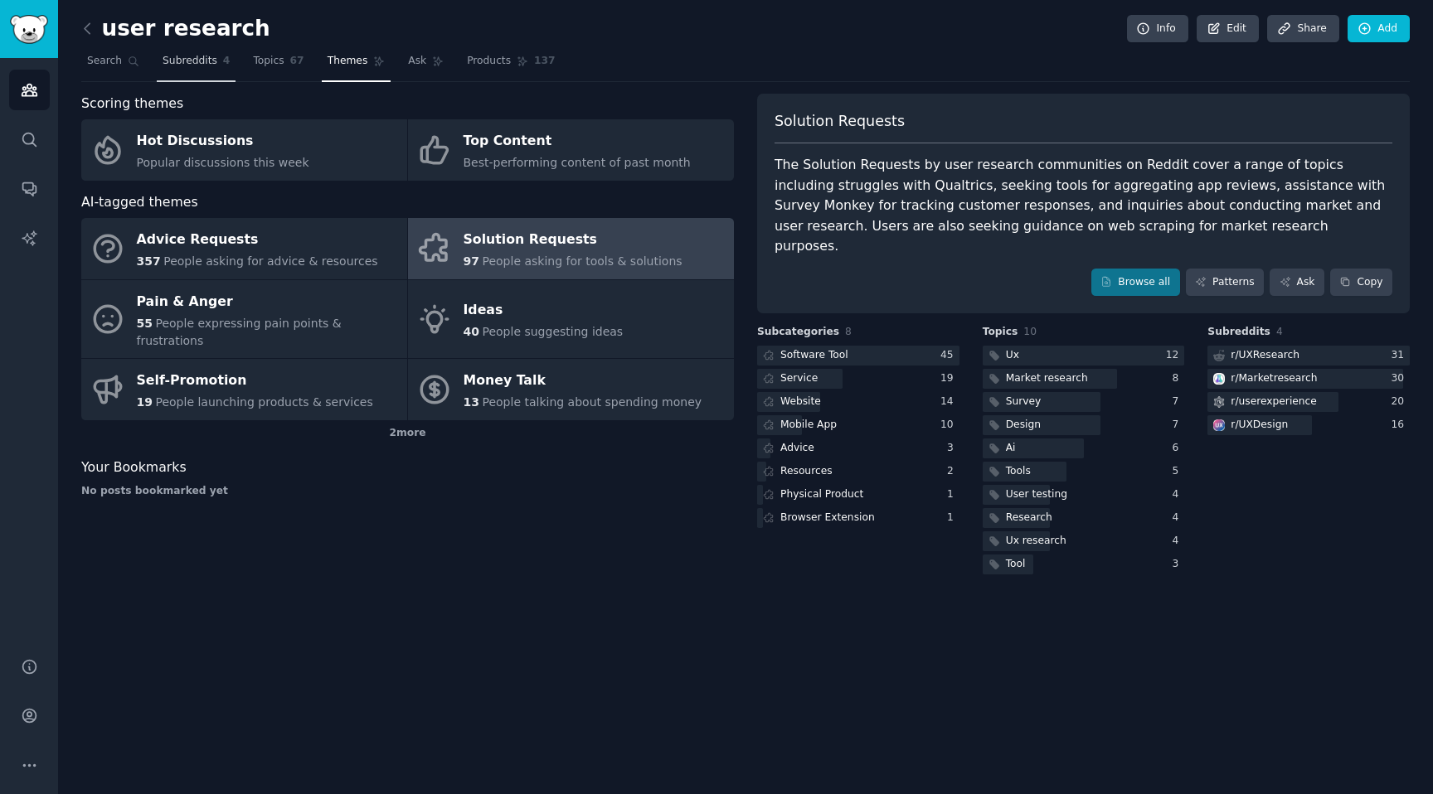
click at [196, 68] on span "Subreddits" at bounding box center [189, 61] width 55 height 15
